Goal: Answer question/provide support

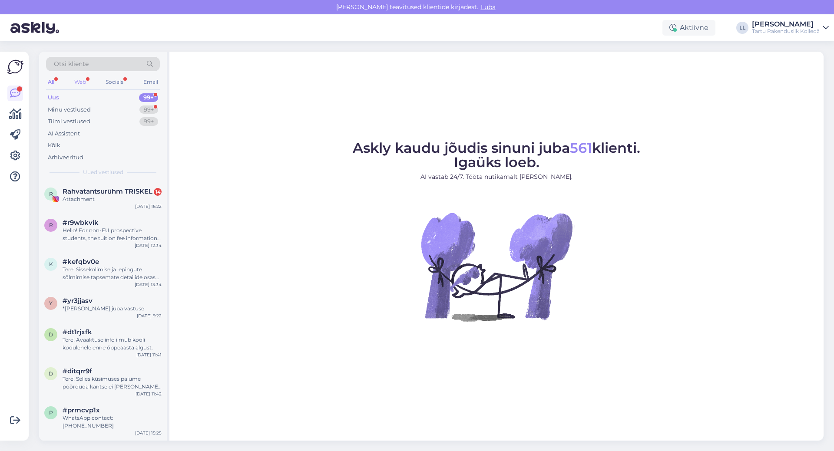
click at [77, 84] on div "Web" at bounding box center [80, 81] width 15 height 11
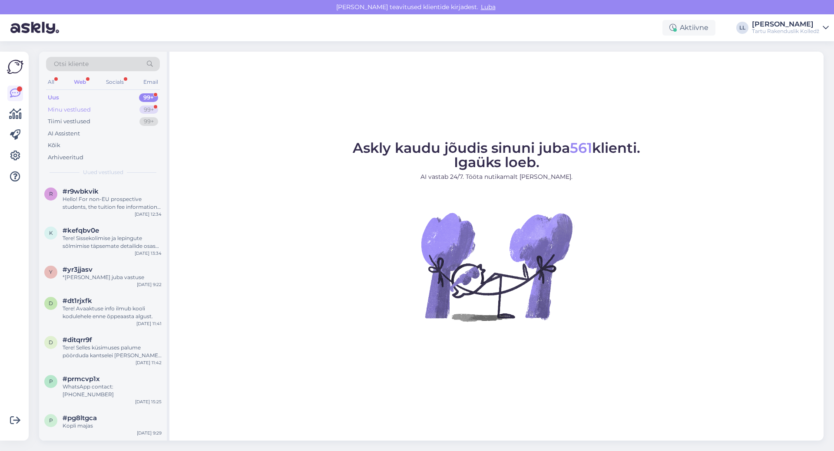
click at [86, 109] on div "Minu vestlused" at bounding box center [69, 110] width 43 height 9
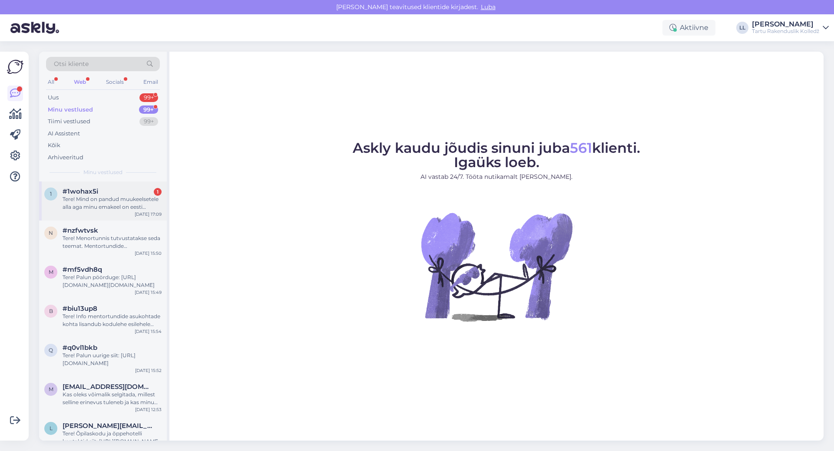
click at [103, 212] on div "1 #1wohax5i 1 Tere! Mind on pandud muukeelsetele alla aga minu emakeel on eesti…" at bounding box center [103, 201] width 128 height 39
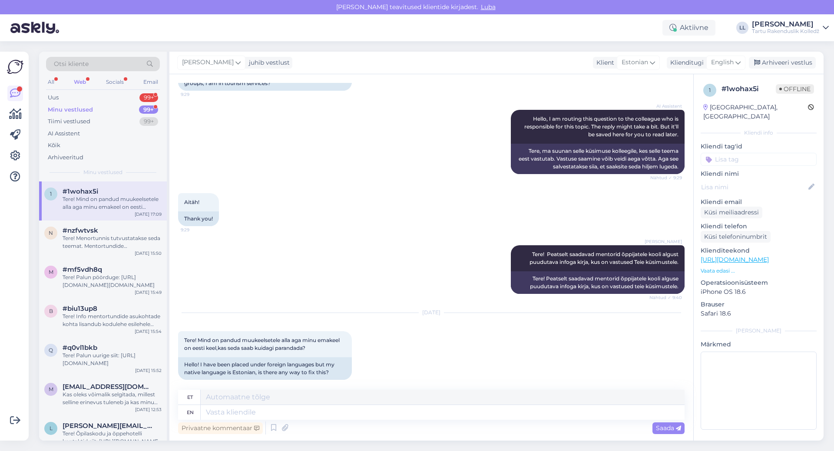
scroll to position [94, 0]
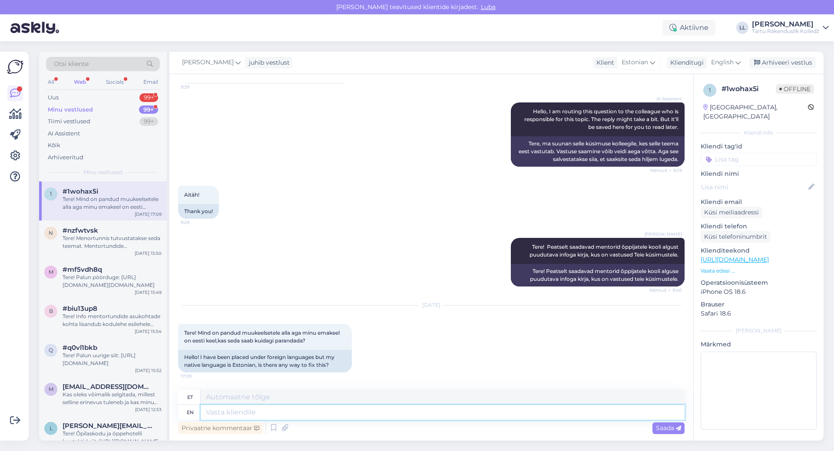
click at [225, 414] on textarea at bounding box center [443, 412] width 484 height 15
click at [231, 63] on div "[PERSON_NAME]" at bounding box center [211, 63] width 68 height 14
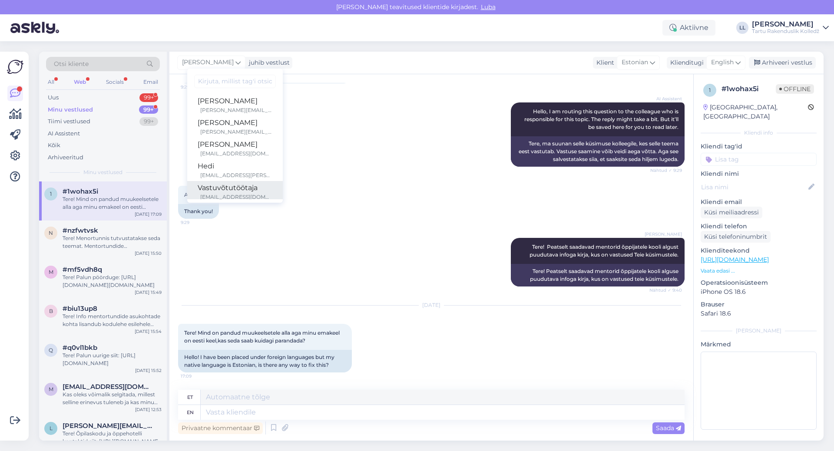
click at [222, 194] on div "[EMAIL_ADDRESS][DOMAIN_NAME]" at bounding box center [236, 197] width 72 height 8
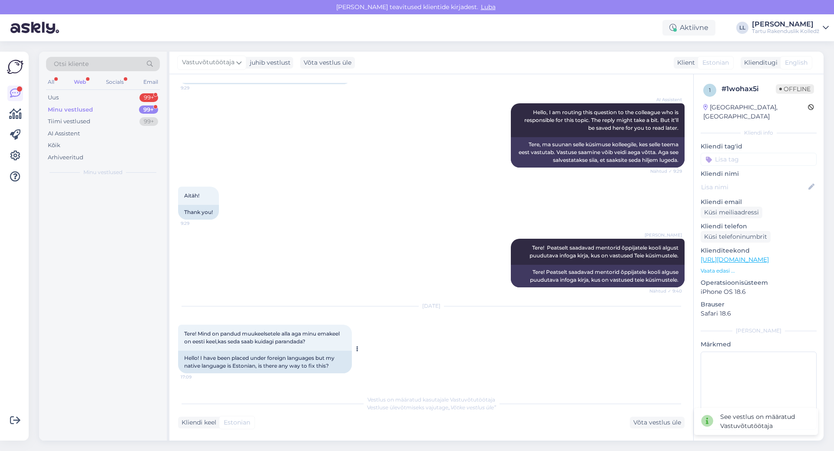
scroll to position [93, 0]
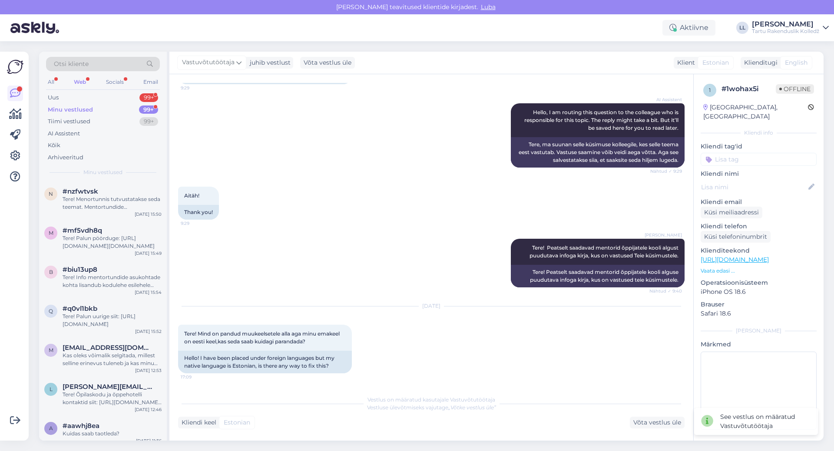
click at [76, 112] on div "Minu vestlused" at bounding box center [70, 110] width 45 height 9
click at [92, 203] on div "Tere! Menortunnis tutvustatakse seda teemat. Mentortundide [PERSON_NAME] lisand…" at bounding box center [112, 204] width 99 height 16
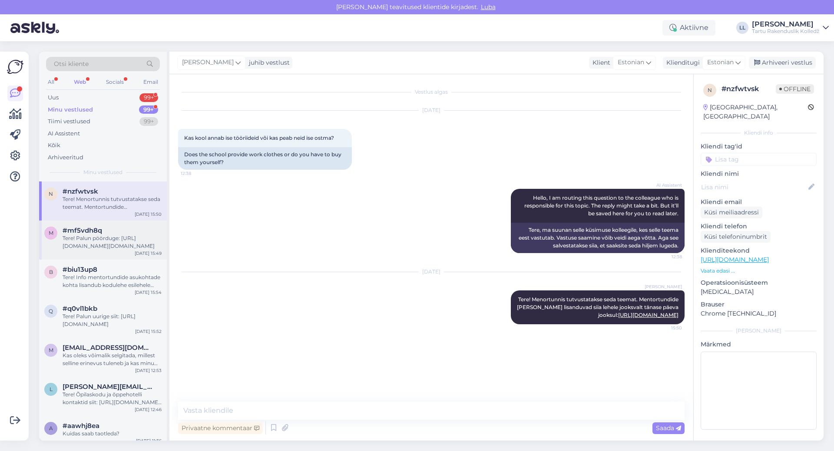
click at [100, 239] on div "Tere! Palun pöörduge: [URL][DOMAIN_NAME][DOMAIN_NAME]" at bounding box center [112, 243] width 99 height 16
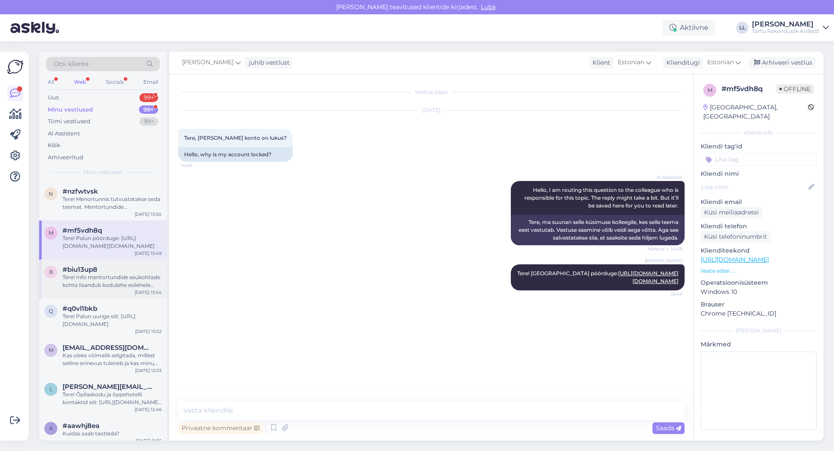
click at [70, 270] on span "#biu13up8" at bounding box center [80, 270] width 35 height 8
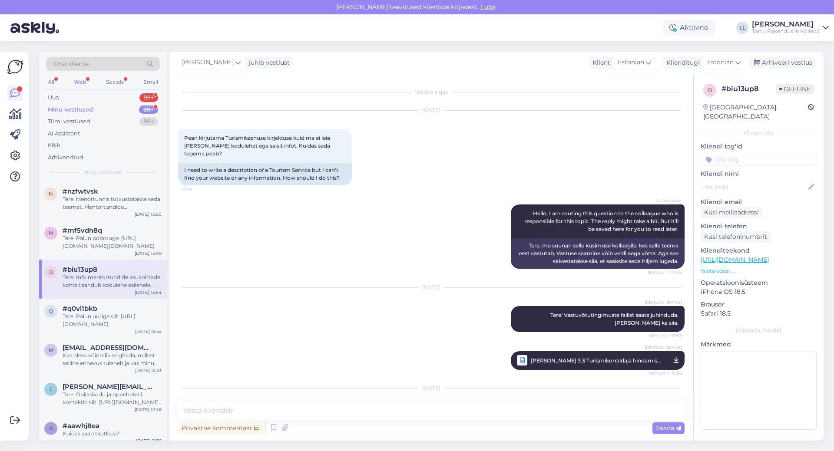
scroll to position [110, 0]
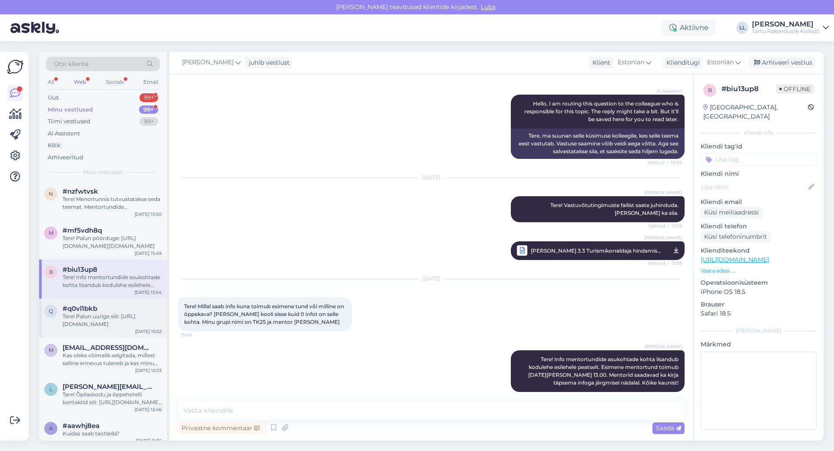
click at [75, 315] on div "Tere! Palun uurige siit: [URL][DOMAIN_NAME]" at bounding box center [112, 321] width 99 height 16
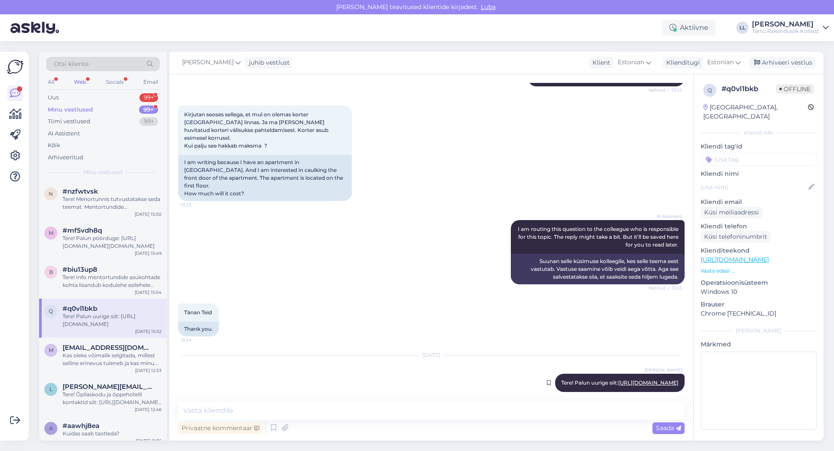
drag, startPoint x: 523, startPoint y: 367, endPoint x: 676, endPoint y: 376, distance: 154.1
click at [676, 376] on div "[PERSON_NAME] Tere! Palun uurige siit: [URL][DOMAIN_NAME] Nähtud ✓ 15:52" at bounding box center [619, 383] width 129 height 18
click at [373, 318] on div "Tänan Teid 13:24 Thank you." at bounding box center [431, 320] width 507 height 52
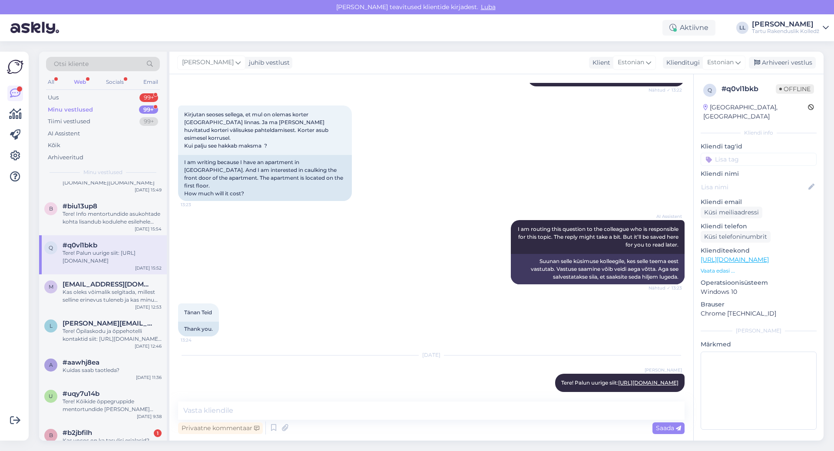
scroll to position [0, 0]
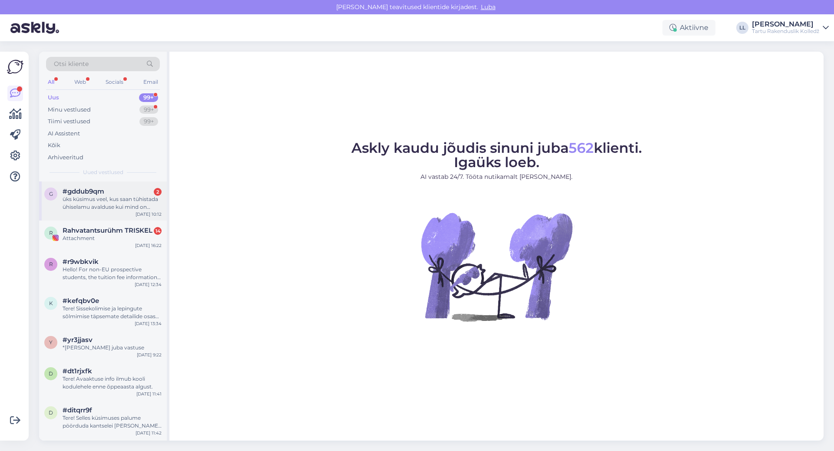
click at [111, 204] on div "üks küsimus veel, kus saan tühistada ühiselamu avalduse kui mind on sinna vastu…" at bounding box center [112, 204] width 99 height 16
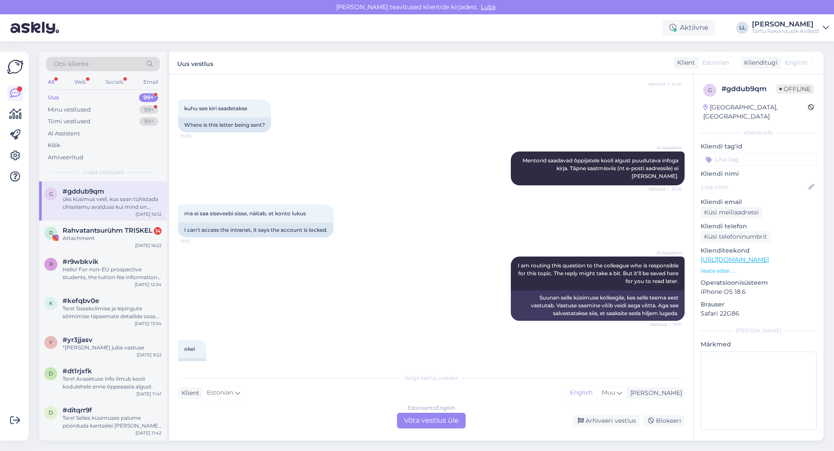
scroll to position [255, 0]
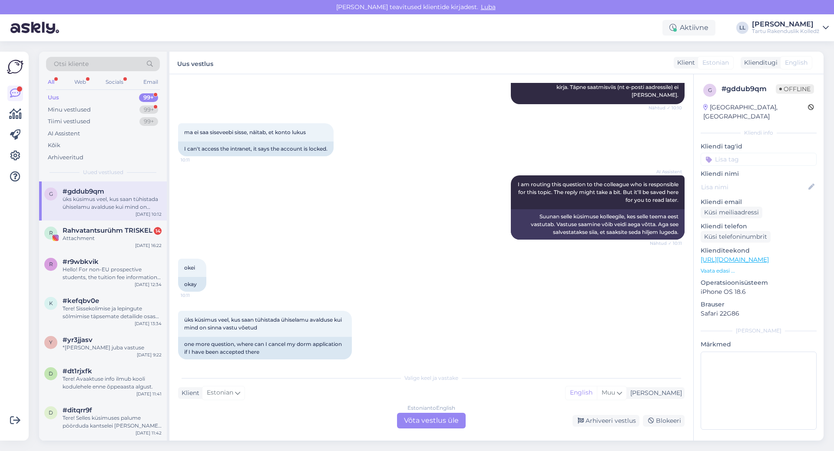
click at [414, 421] on div "Estonian to English Võta vestlus üle" at bounding box center [431, 421] width 69 height 16
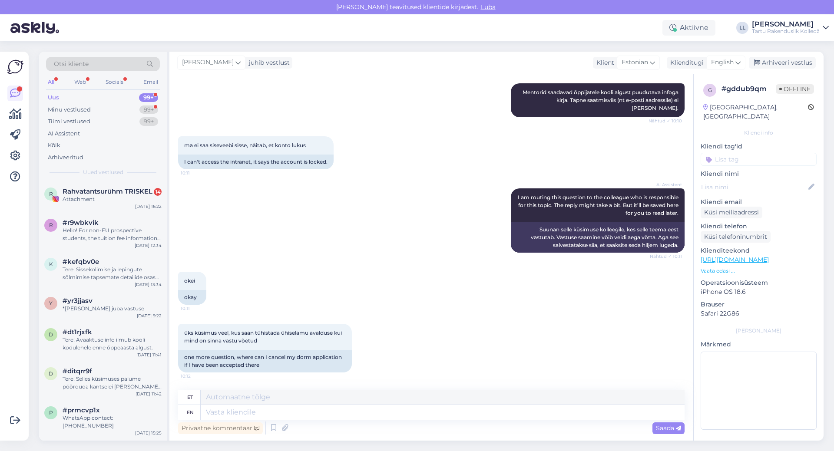
scroll to position [234, 0]
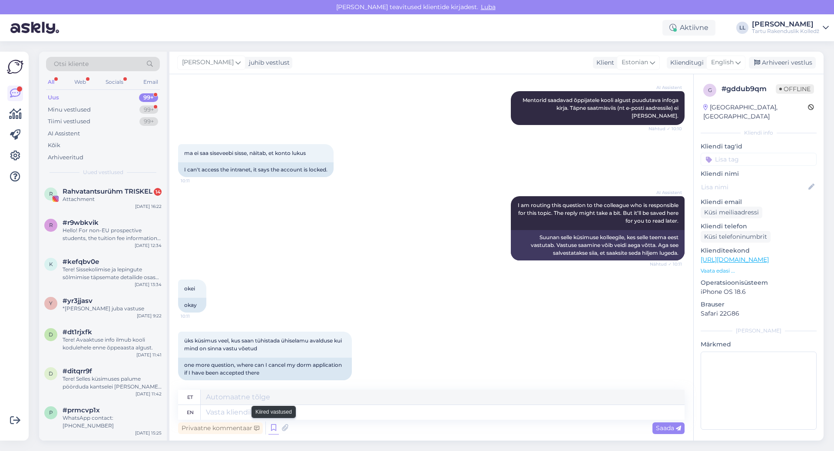
click at [272, 428] on icon at bounding box center [274, 428] width 10 height 13
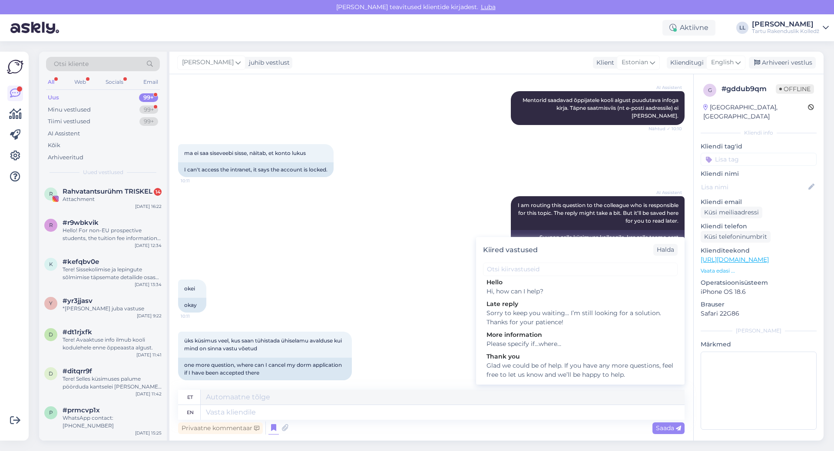
scroll to position [2942, 0]
click at [572, 269] on input "text" at bounding box center [580, 269] width 195 height 13
type input "p"
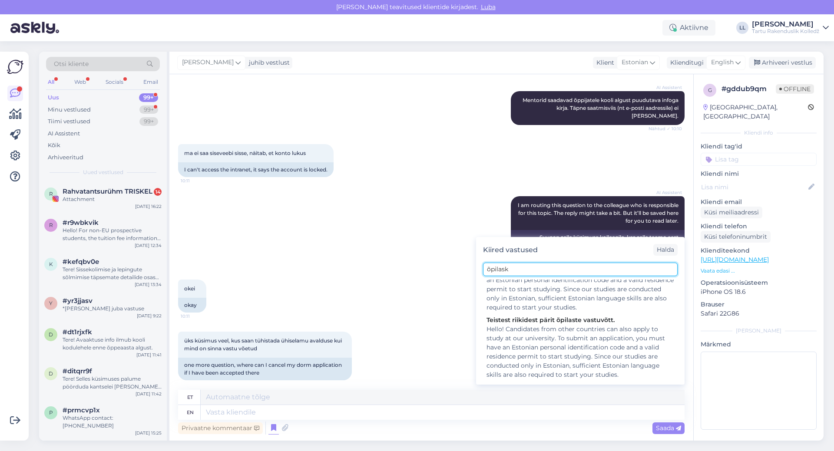
scroll to position [0, 0]
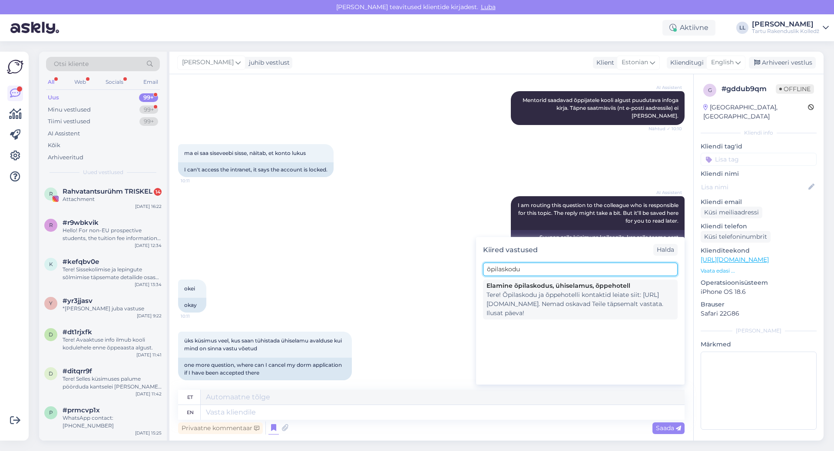
type input "õpilaskodu"
click at [525, 298] on div "Tere! Õpilaskodu ja õppehotelli kontaktid leiate siit: [URL][DOMAIN_NAME]. Nema…" at bounding box center [581, 304] width 188 height 27
type textarea "Tere! Õpilaskodu ja õppehotelli kontaktid siit: [URL][DOMAIN_NAME]. Nemad oskav…"
type textarea "Tere! Õpilaskodu ja õppehotelli kontaktid leiate siit: [URL][DOMAIN_NAME]. Nema…"
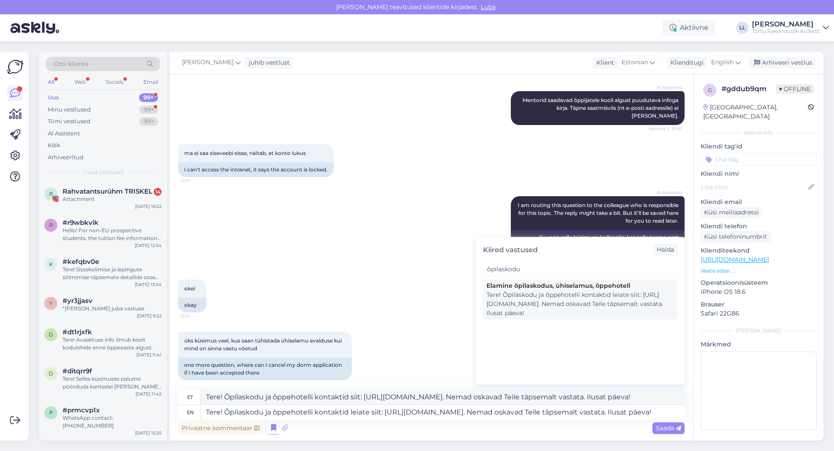
scroll to position [242, 0]
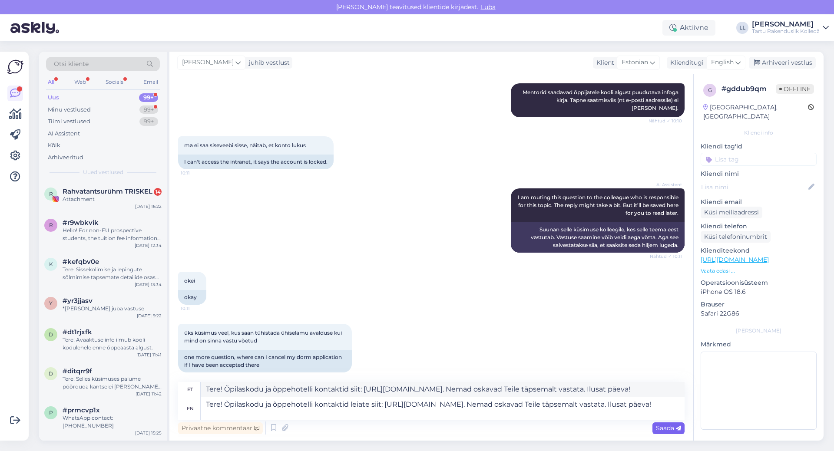
click at [660, 431] on span "Saada" at bounding box center [668, 428] width 25 height 8
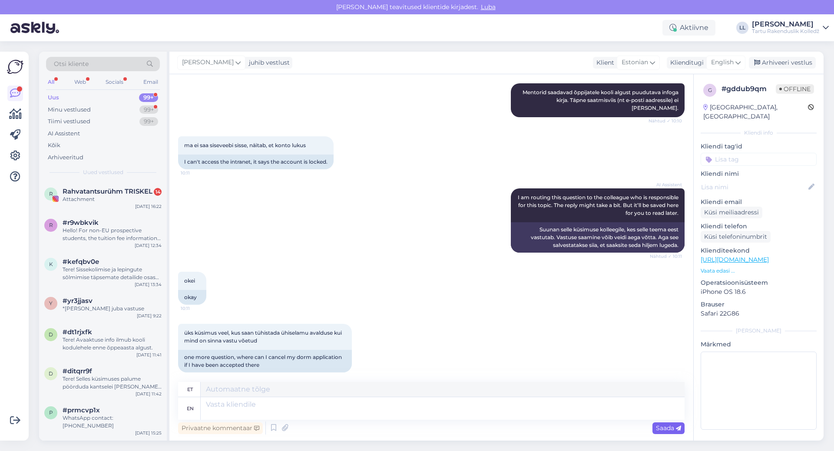
scroll to position [318, 0]
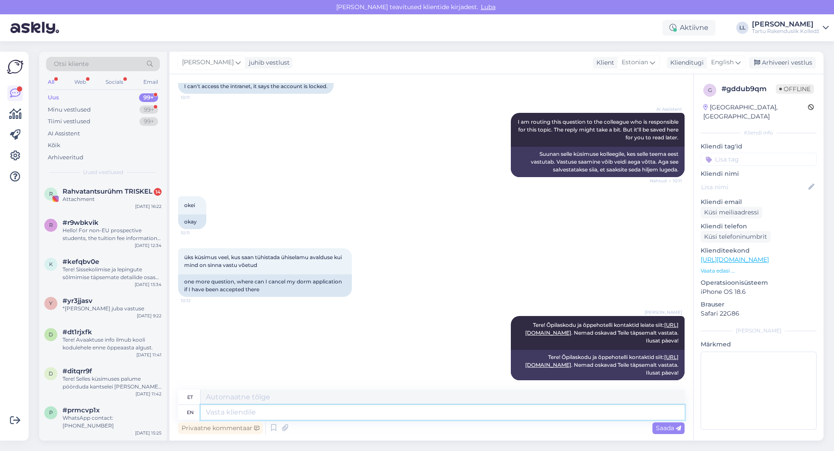
click at [456, 411] on textarea at bounding box center [443, 412] width 484 height 15
click at [80, 86] on div "Web" at bounding box center [80, 81] width 15 height 11
